Goal: Task Accomplishment & Management: Manage account settings

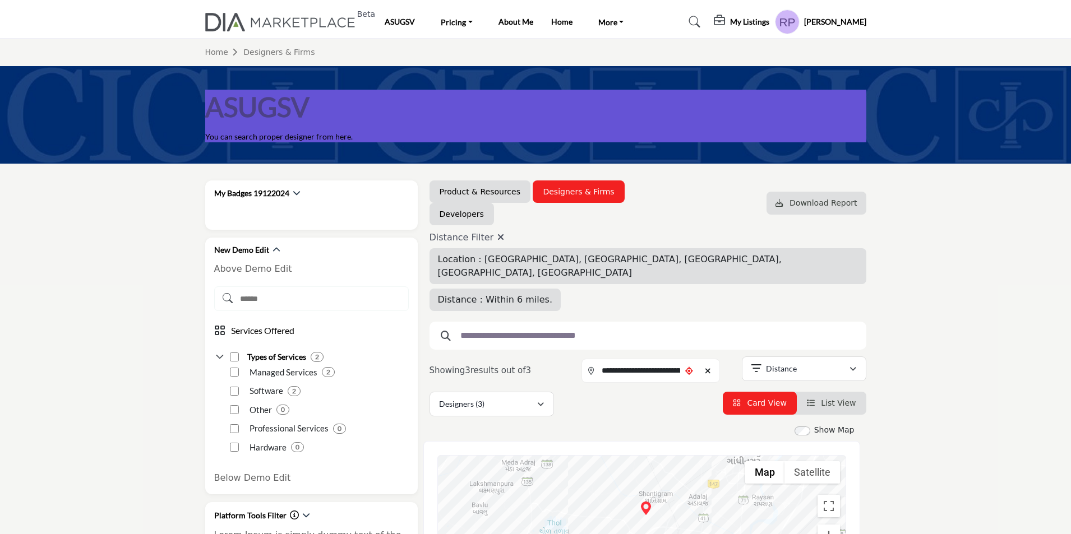
click at [799, 26] on profile-featured-5b1cbef3-cb77-4ba5-92de-570dc196ff6b "Show hide supplier dropdown" at bounding box center [787, 22] width 25 height 25
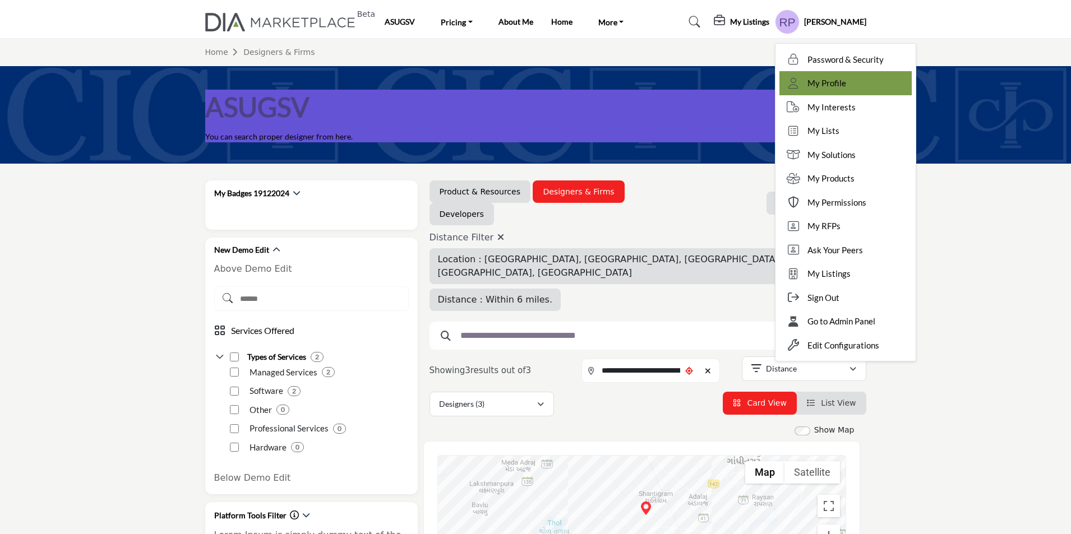
click at [846, 86] on span "My Profile" at bounding box center [826, 83] width 39 height 13
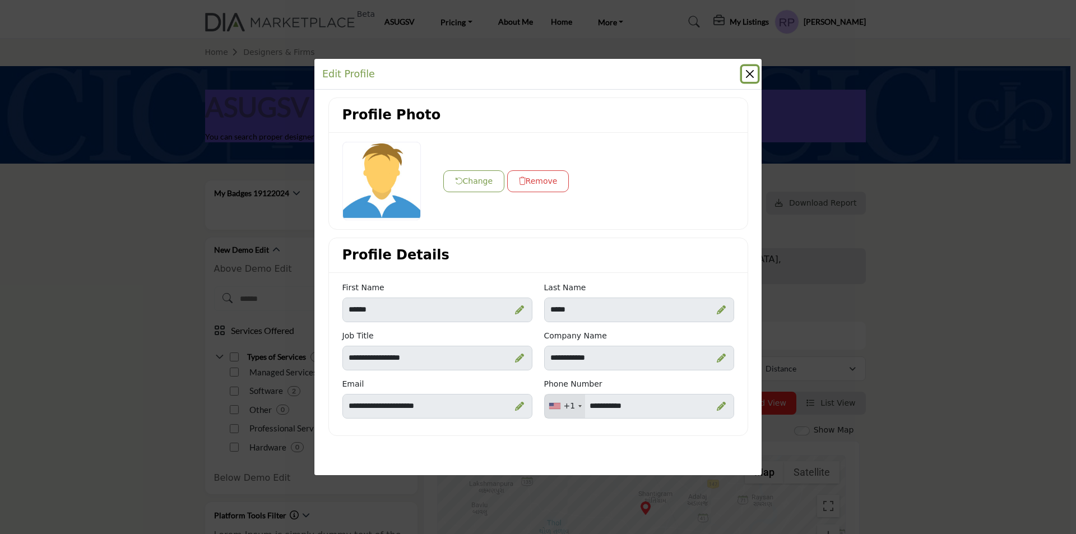
click at [750, 81] on button "Close" at bounding box center [750, 74] width 16 height 16
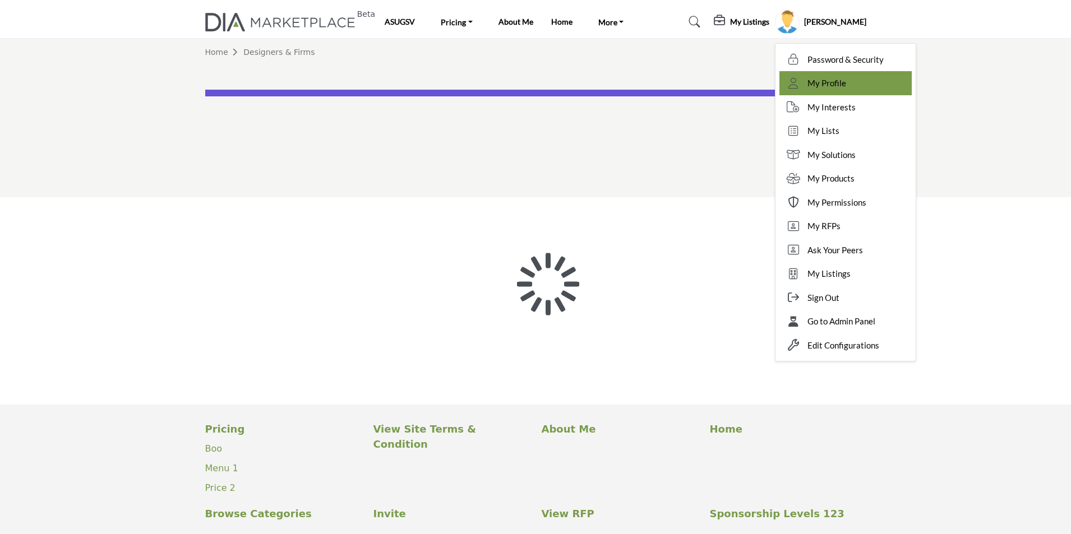
click at [846, 79] on span "My Profile" at bounding box center [826, 83] width 39 height 13
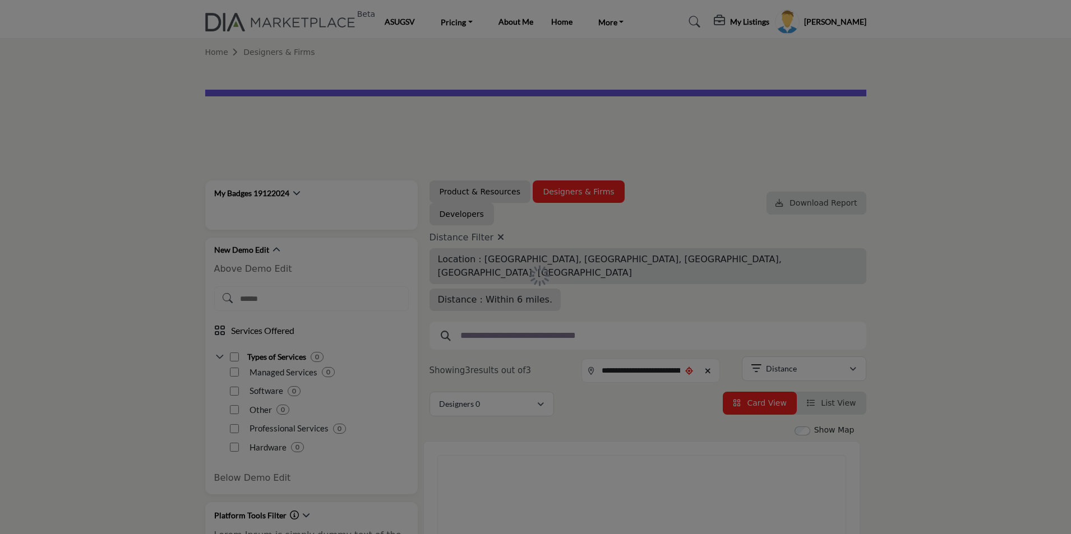
type input "**********"
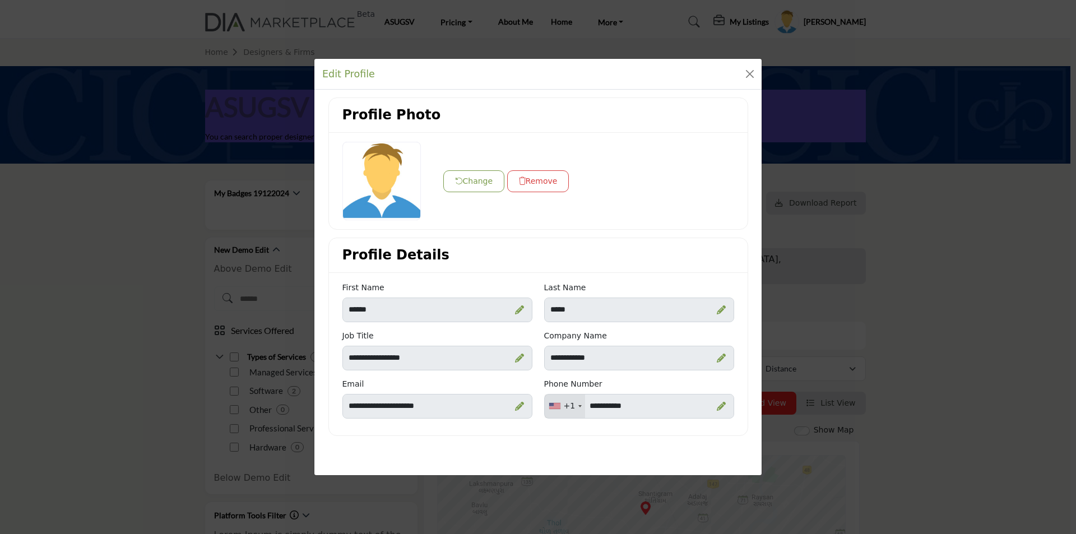
click at [469, 182] on button "Change" at bounding box center [474, 181] width 62 height 22
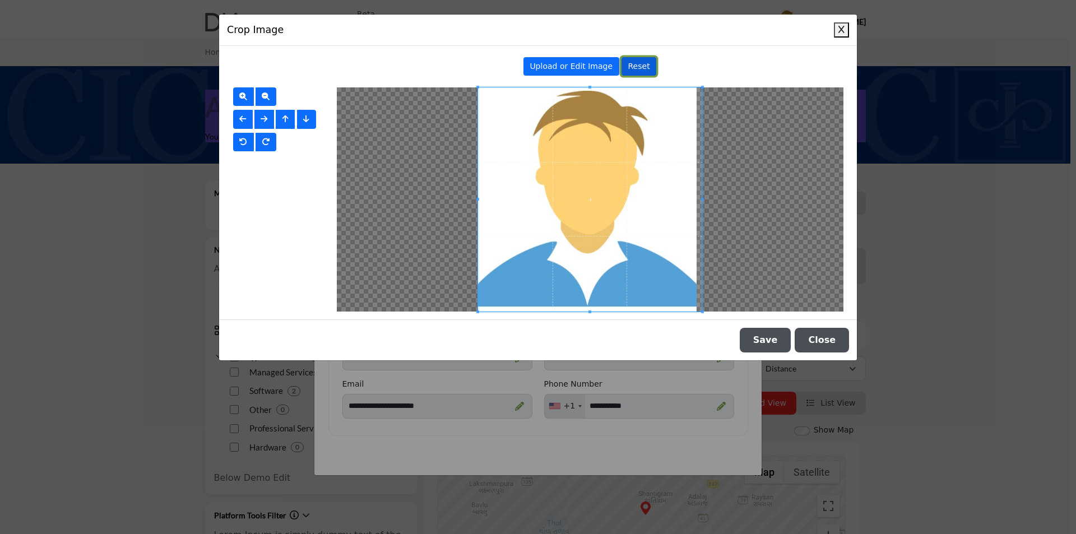
click at [633, 66] on span "Reset" at bounding box center [639, 66] width 22 height 9
click at [636, 64] on span "Reset" at bounding box center [639, 66] width 22 height 9
click at [827, 343] on button "Close" at bounding box center [822, 340] width 54 height 25
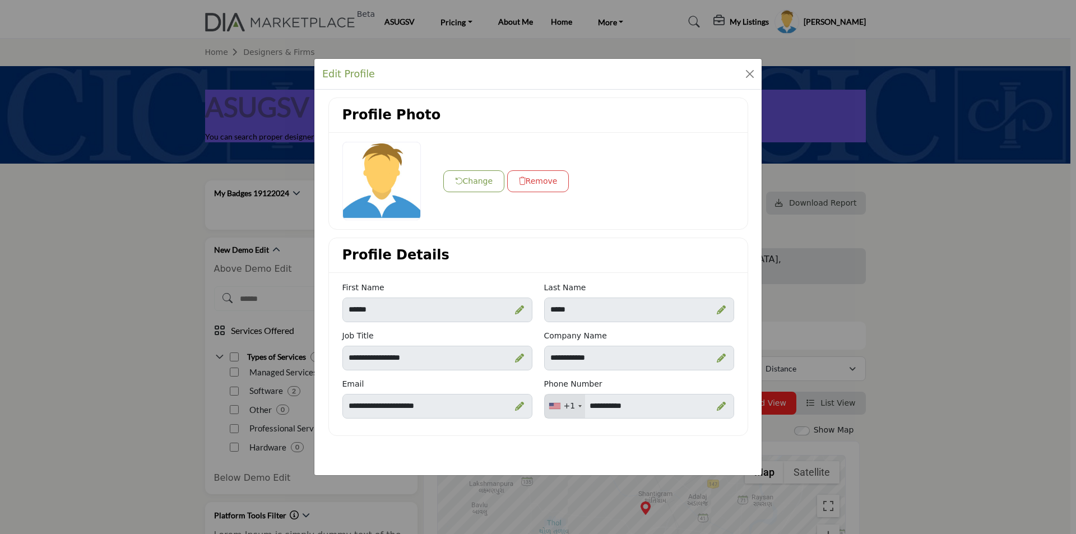
click at [523, 182] on icon "button" at bounding box center [522, 181] width 7 height 8
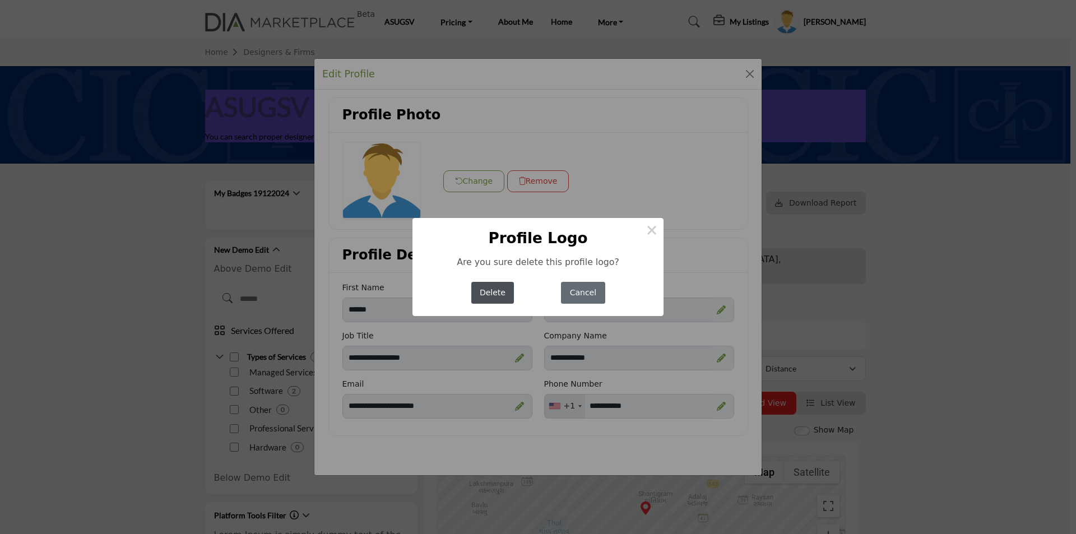
click at [600, 292] on button "Cancel" at bounding box center [583, 293] width 44 height 22
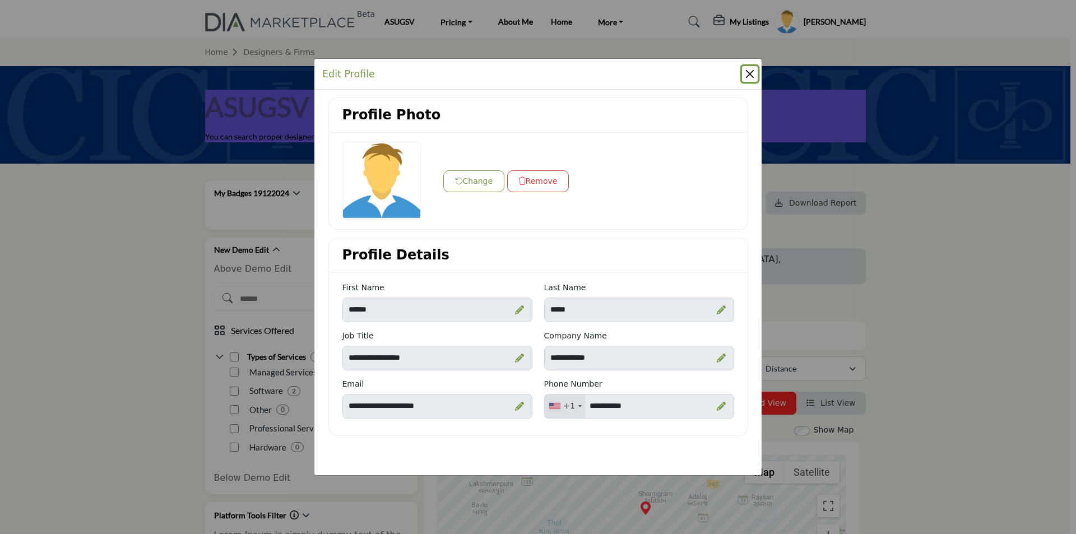
click at [749, 76] on button "Close" at bounding box center [750, 74] width 16 height 16
